Goal: Information Seeking & Learning: Check status

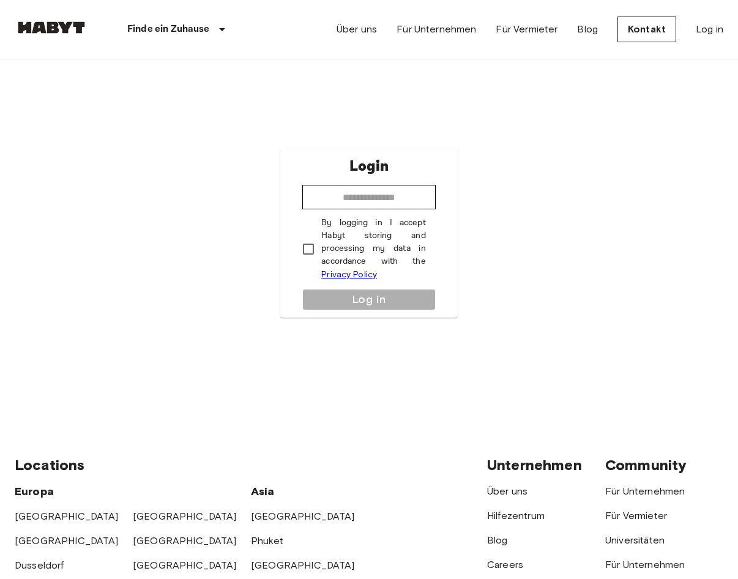
drag, startPoint x: 294, startPoint y: 381, endPoint x: 327, endPoint y: 319, distance: 70.6
click at [294, 381] on div "Login ​ By logging in I accept Habyt storing and processing my data in accordan…" at bounding box center [369, 233] width 709 height 348
click at [341, 194] on input "email" at bounding box center [368, 197] width 133 height 24
type input "**********"
click at [357, 305] on button "Log in" at bounding box center [368, 299] width 133 height 21
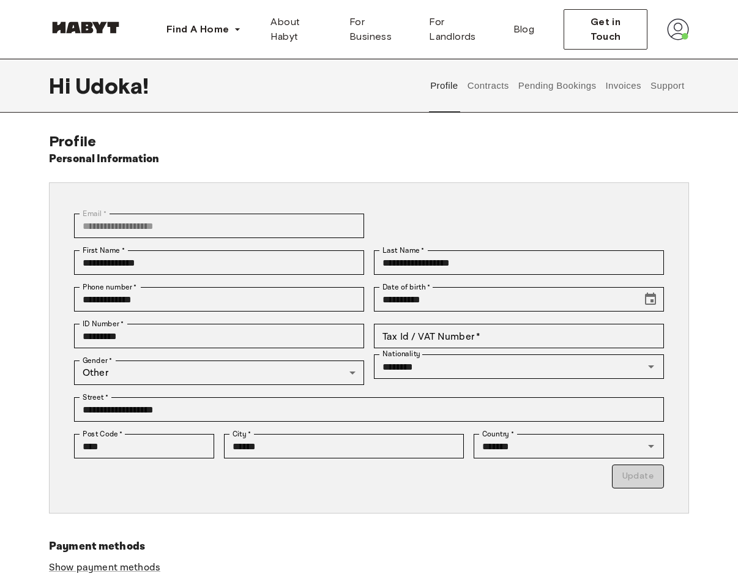
click at [200, 396] on div "**********" at bounding box center [364, 409] width 600 height 37
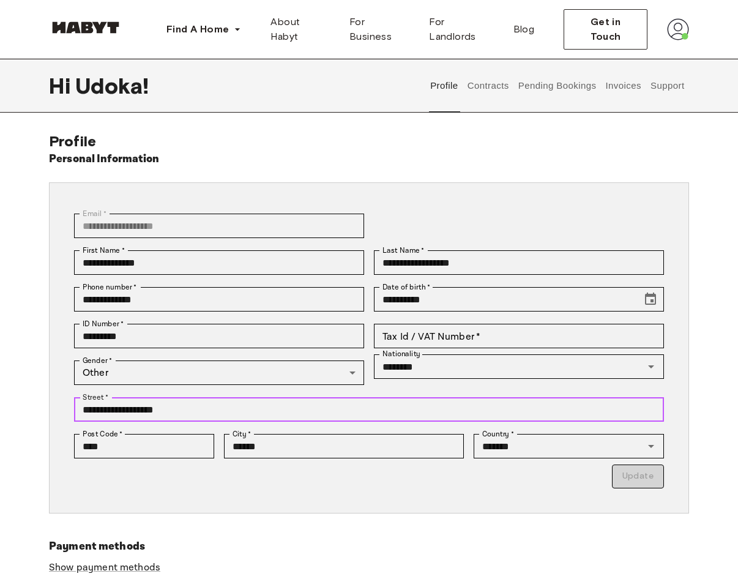
drag, startPoint x: 198, startPoint y: 405, endPoint x: 64, endPoint y: 411, distance: 133.6
click at [64, 411] on div "**********" at bounding box center [364, 409] width 600 height 37
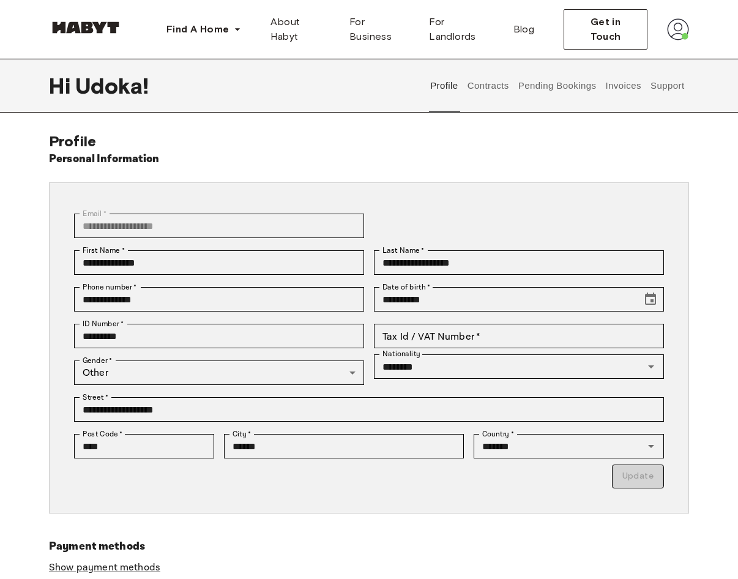
click at [406, 528] on div "**********" at bounding box center [369, 384] width 640 height 505
click at [666, 87] on button "Support" at bounding box center [667, 86] width 37 height 54
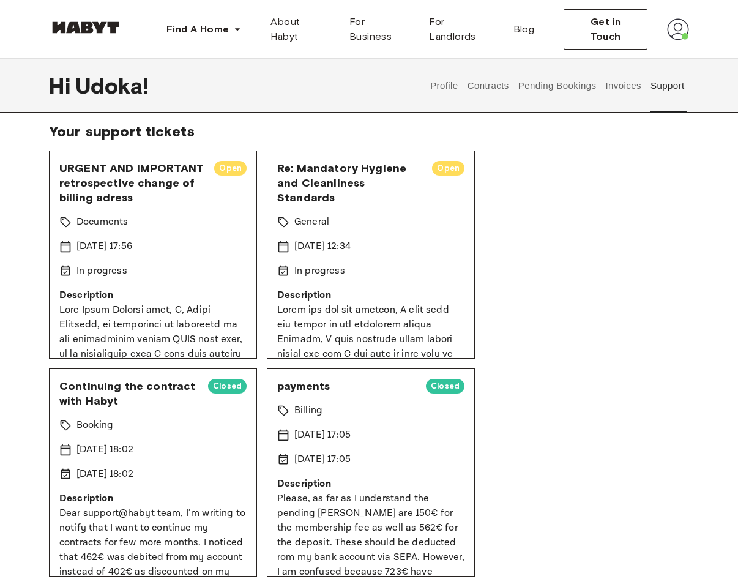
click at [222, 89] on div "Hi Udoka ! Profile Contracts Pending Bookings Invoices Support" at bounding box center [369, 86] width 640 height 54
click at [597, 211] on div "URGENT AND IMPORTANT retrospective change of billing adress Open Documents 15 S…" at bounding box center [369, 473] width 640 height 644
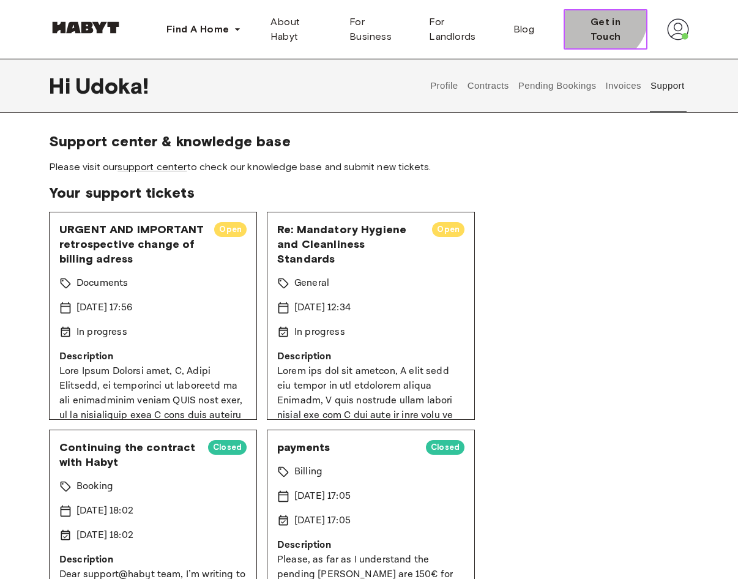
click at [603, 24] on span "Get in Touch" at bounding box center [605, 29] width 63 height 29
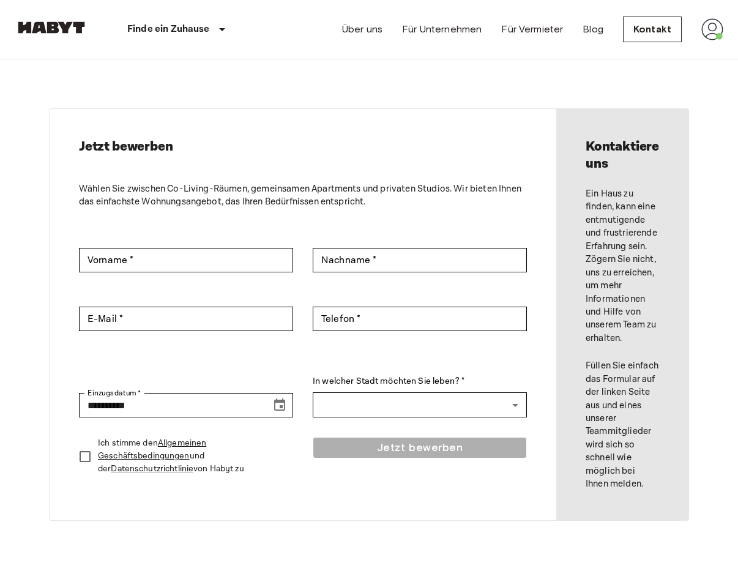
click at [710, 32] on img at bounding box center [712, 29] width 22 height 22
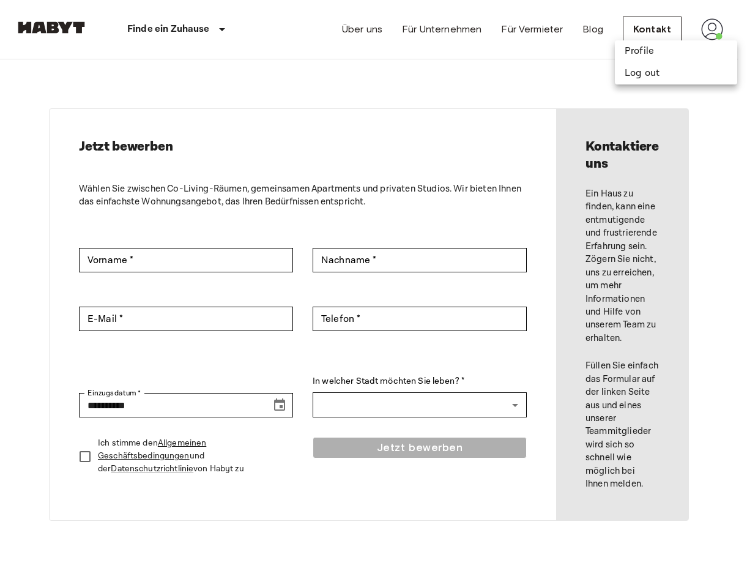
click at [450, 95] on div at bounding box center [373, 289] width 747 height 579
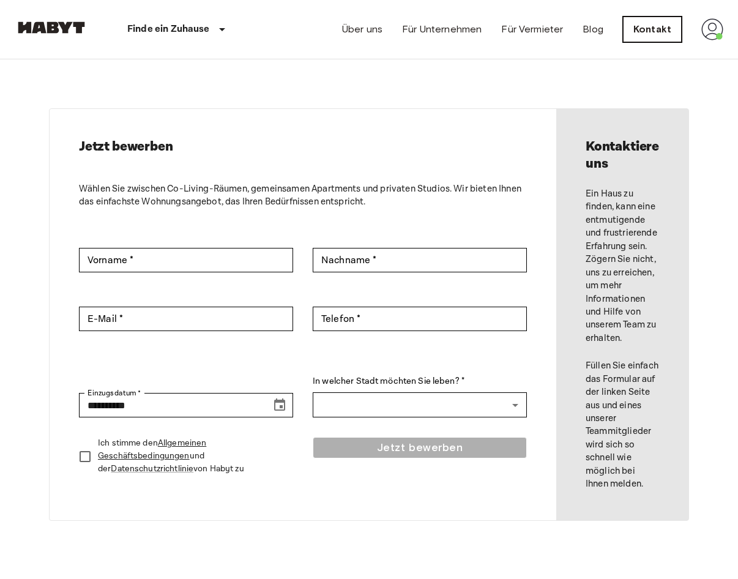
click at [657, 29] on link "Kontakt" at bounding box center [652, 30] width 59 height 26
click at [465, 117] on div "**********" at bounding box center [303, 314] width 507 height 411
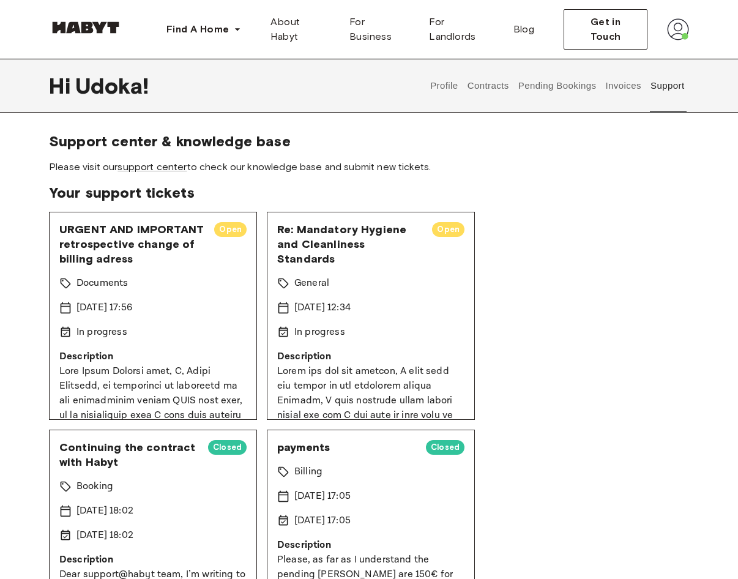
click at [552, 187] on span "Your support tickets" at bounding box center [369, 193] width 640 height 18
click at [166, 167] on link "support center" at bounding box center [151, 167] width 69 height 12
click at [653, 251] on div "URGENT AND IMPORTANT retrospective change of billing adress Open Documents 15 S…" at bounding box center [369, 534] width 640 height 644
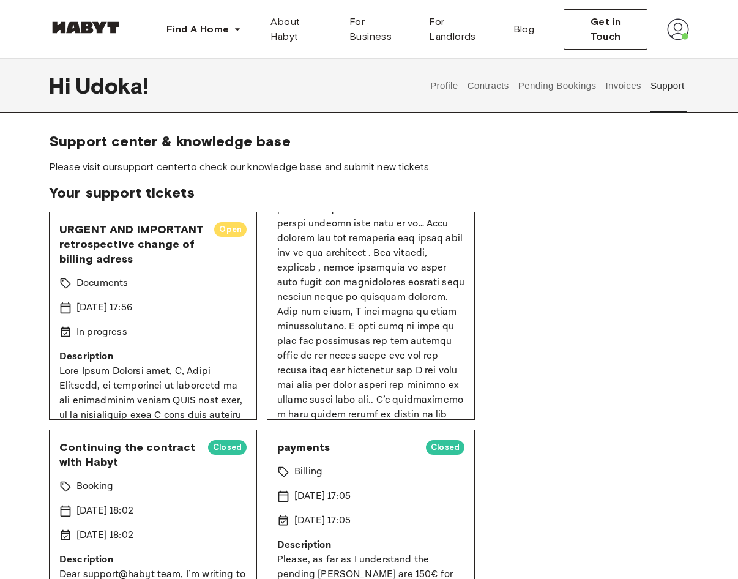
scroll to position [245, 0]
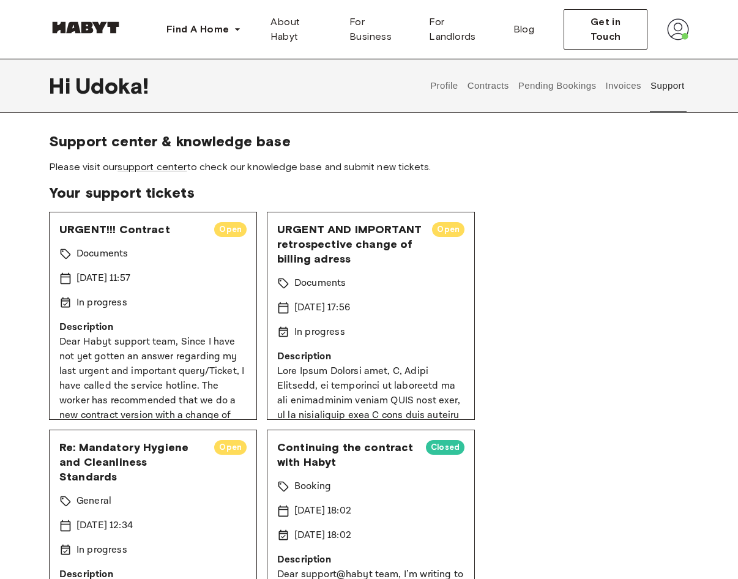
click at [326, 185] on span "Your support tickets" at bounding box center [369, 193] width 640 height 18
click at [84, 252] on p "Documents" at bounding box center [101, 254] width 51 height 15
click at [58, 253] on div "URGENT!!! Contract Open Documents [DATE] 11:57 In progress Description" at bounding box center [153, 316] width 208 height 208
click at [65, 253] on icon at bounding box center [65, 254] width 12 height 12
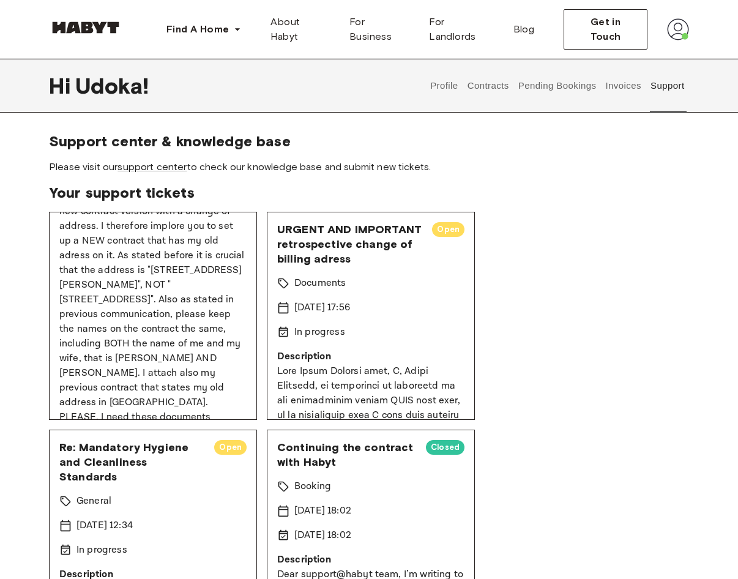
scroll to position [31, 0]
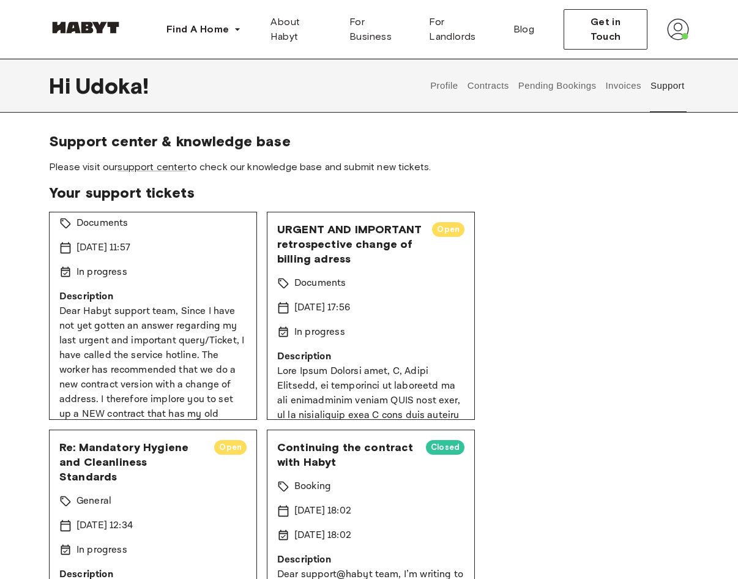
click at [555, 237] on div "URGENT!!! Contract Open Documents [DATE] 11:57 In progress Description URGENT A…" at bounding box center [369, 534] width 640 height 644
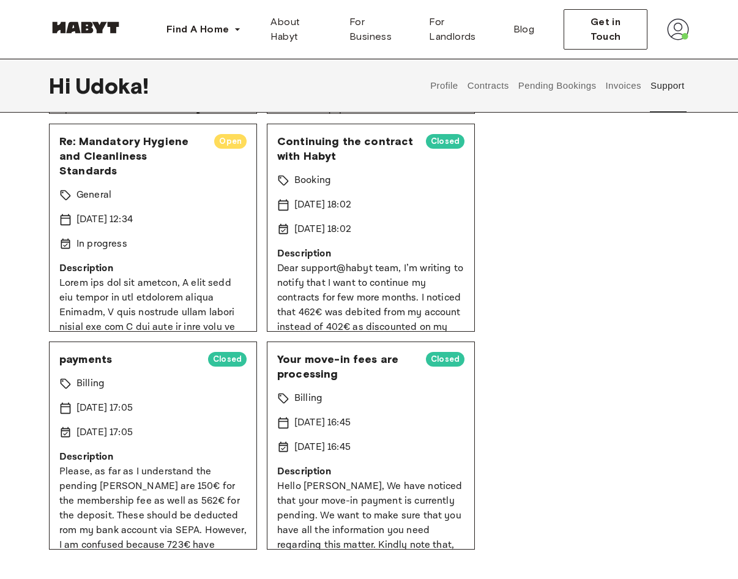
scroll to position [0, 0]
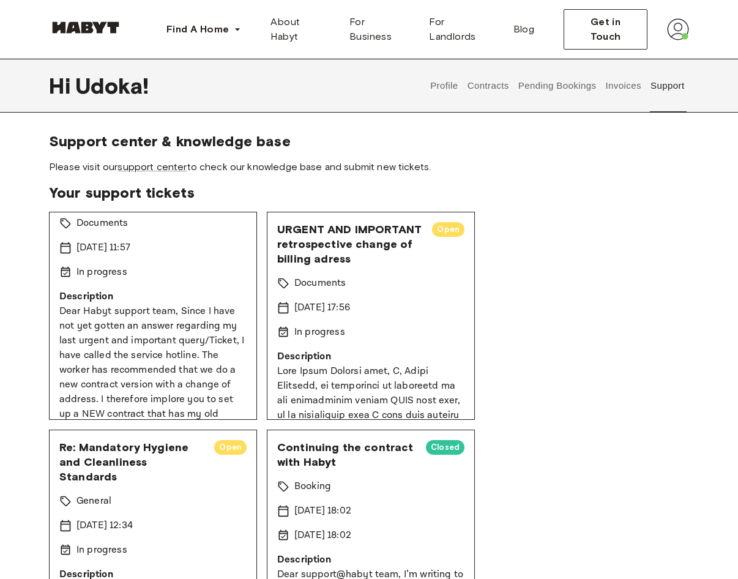
click at [592, 218] on div "URGENT!!! Contract Open Documents [DATE] 11:57 In progress Description URGENT A…" at bounding box center [369, 534] width 640 height 644
click at [447, 231] on span "Open" at bounding box center [448, 229] width 32 height 12
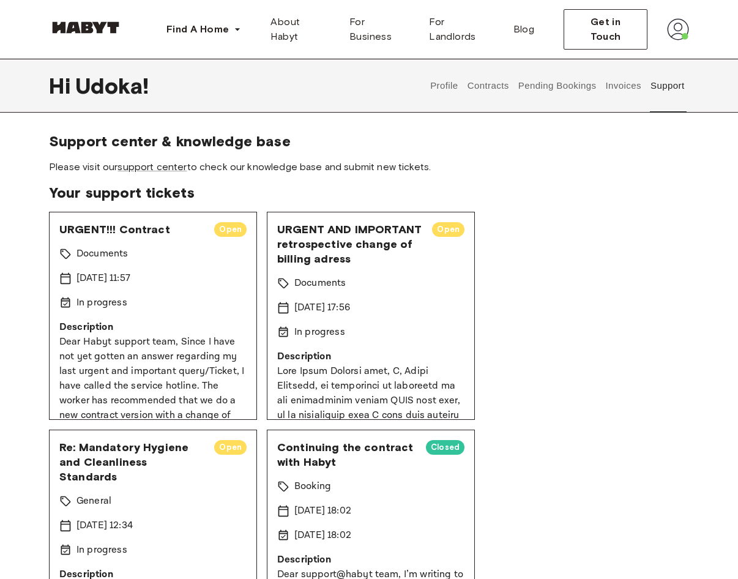
click at [170, 282] on div "[DATE] 11:57" at bounding box center [152, 278] width 187 height 15
click at [574, 217] on div "URGENT!!! Contract Open Documents [DATE] 11:57 In progress Description URGENT A…" at bounding box center [369, 534] width 640 height 644
click at [674, 30] on img at bounding box center [678, 29] width 22 height 22
click at [595, 313] on div "URGENT!!! Contract Open Documents [DATE] 11:57 In progress Description URGENT A…" at bounding box center [369, 534] width 640 height 644
click at [156, 168] on link "support center" at bounding box center [151, 167] width 69 height 12
